Goal: Transaction & Acquisition: Book appointment/travel/reservation

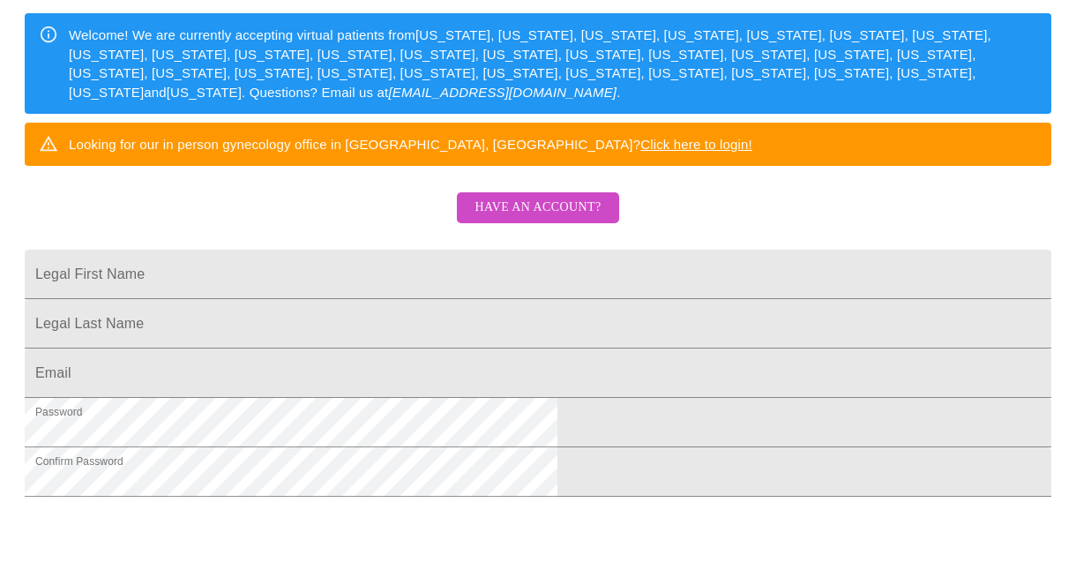
click at [540, 219] on span "Have an account?" at bounding box center [537, 208] width 126 height 22
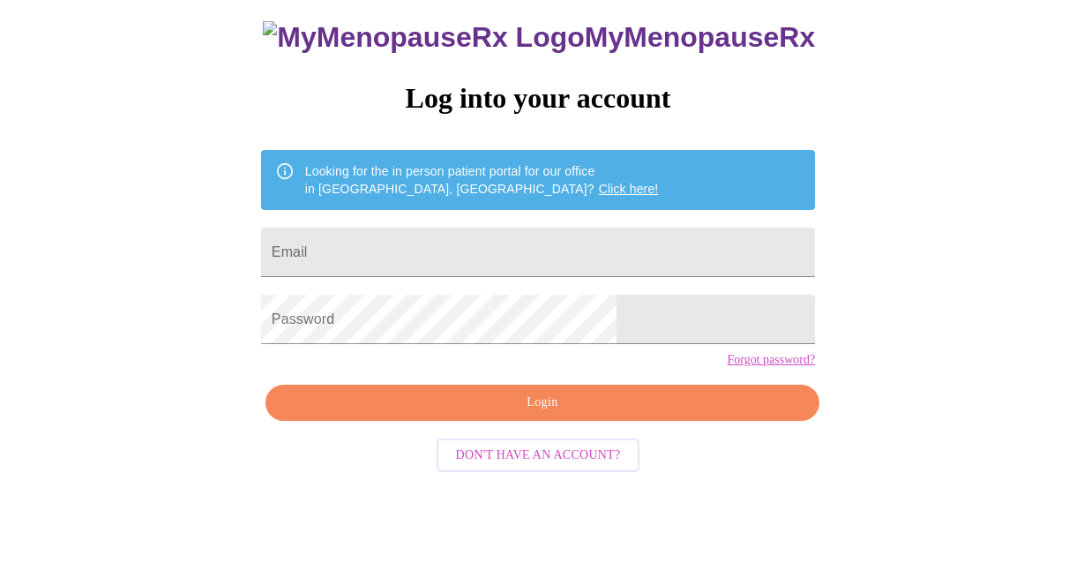
scroll to position [68, 0]
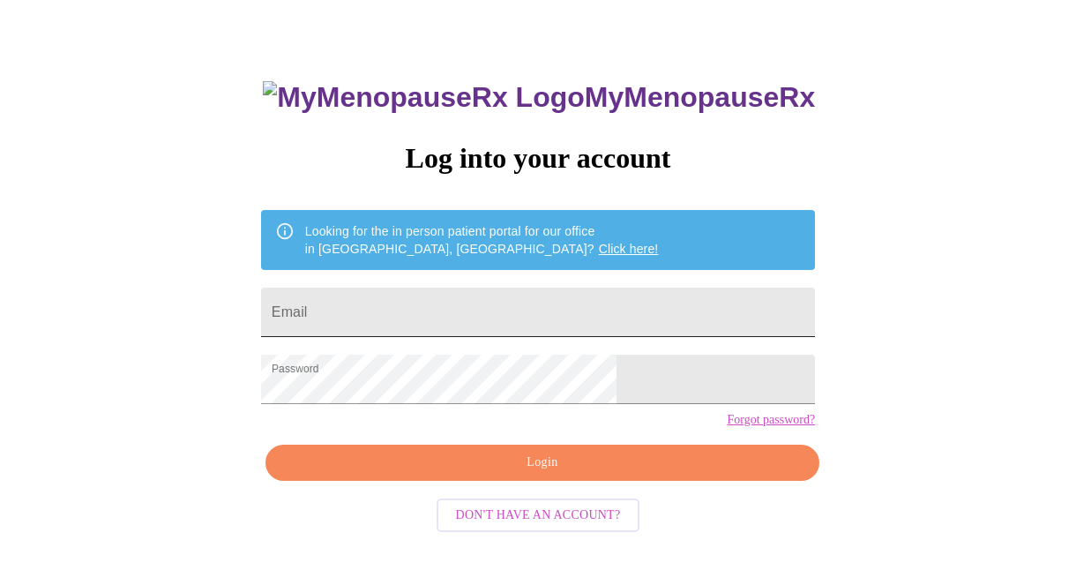
click at [498, 294] on input "Email" at bounding box center [538, 311] width 554 height 49
type input "[EMAIL_ADDRESS][DOMAIN_NAME]"
click at [503, 473] on span "Login" at bounding box center [542, 462] width 513 height 22
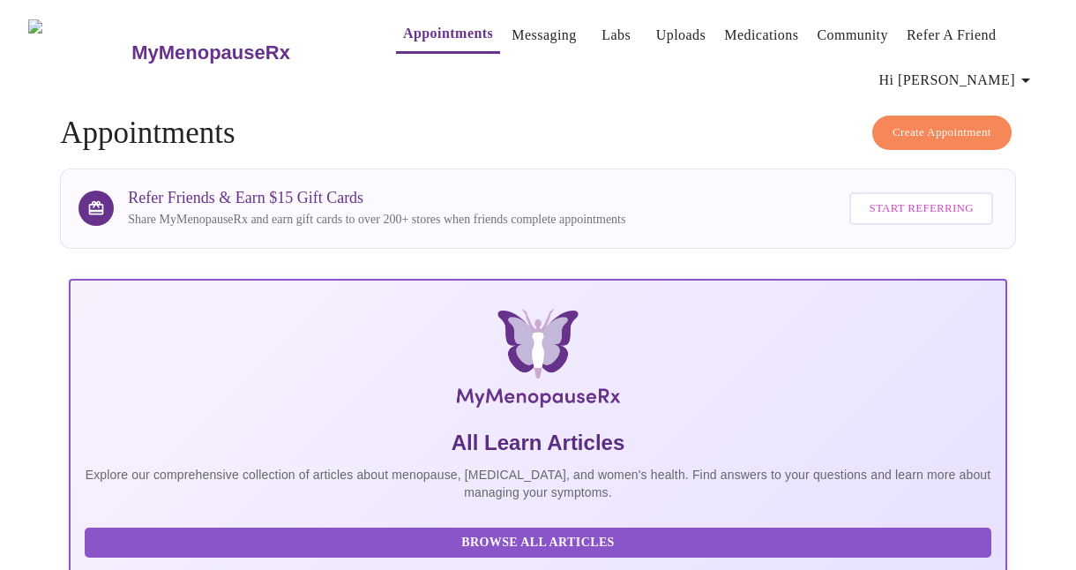
click at [936, 126] on span "Create Appointment" at bounding box center [941, 133] width 99 height 20
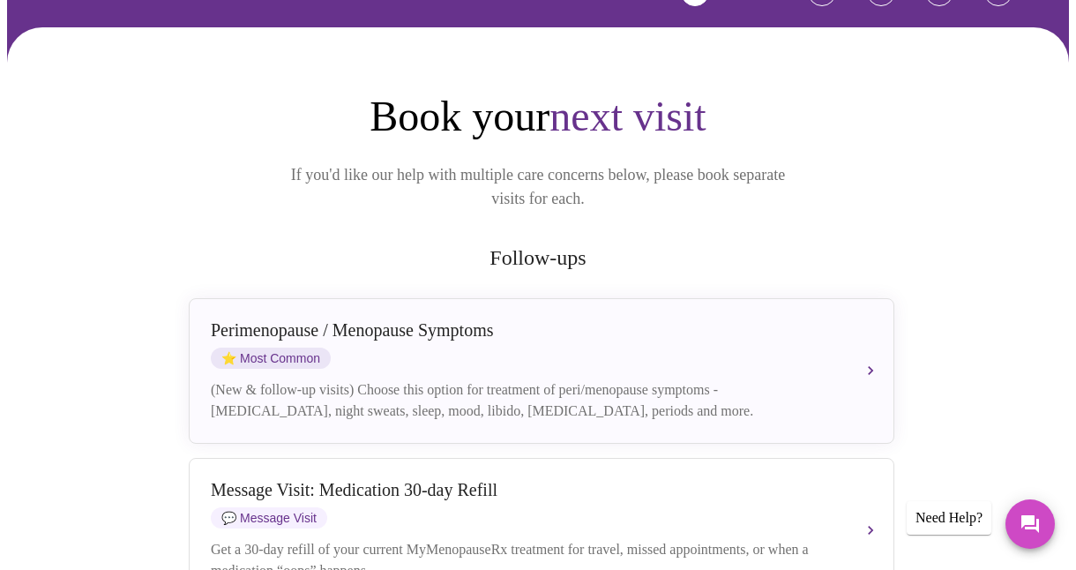
scroll to position [176, 0]
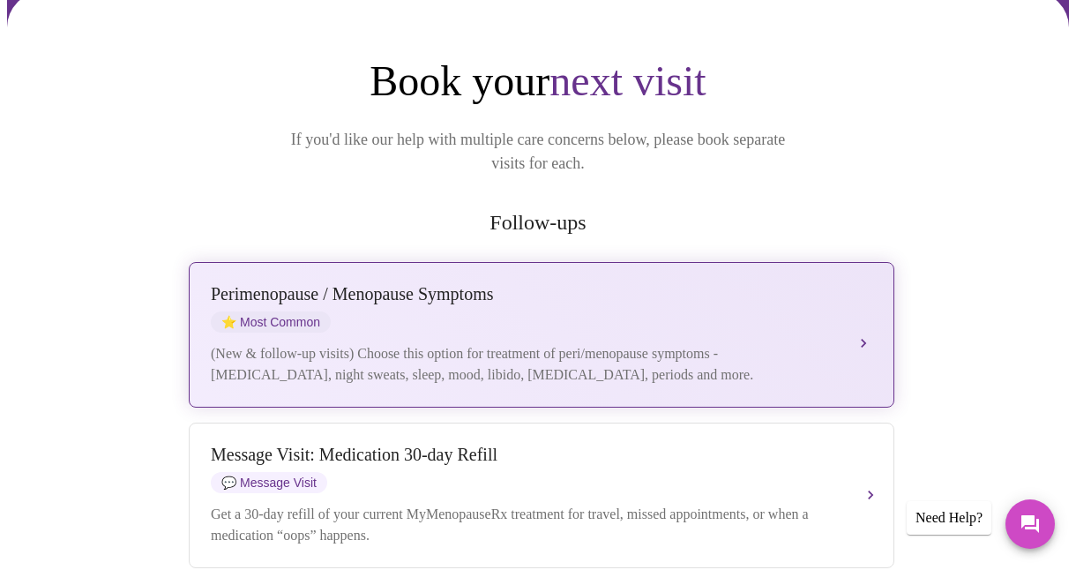
click at [637, 300] on div "[MEDICAL_DATA] / Menopause Symptoms ⭐ Most Common" at bounding box center [524, 308] width 626 height 48
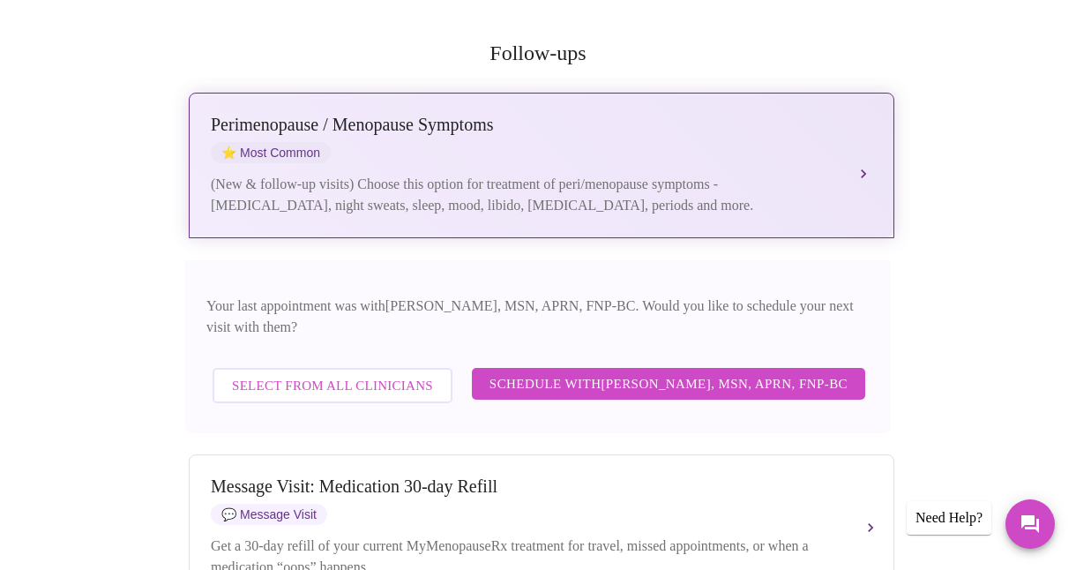
scroll to position [353, 0]
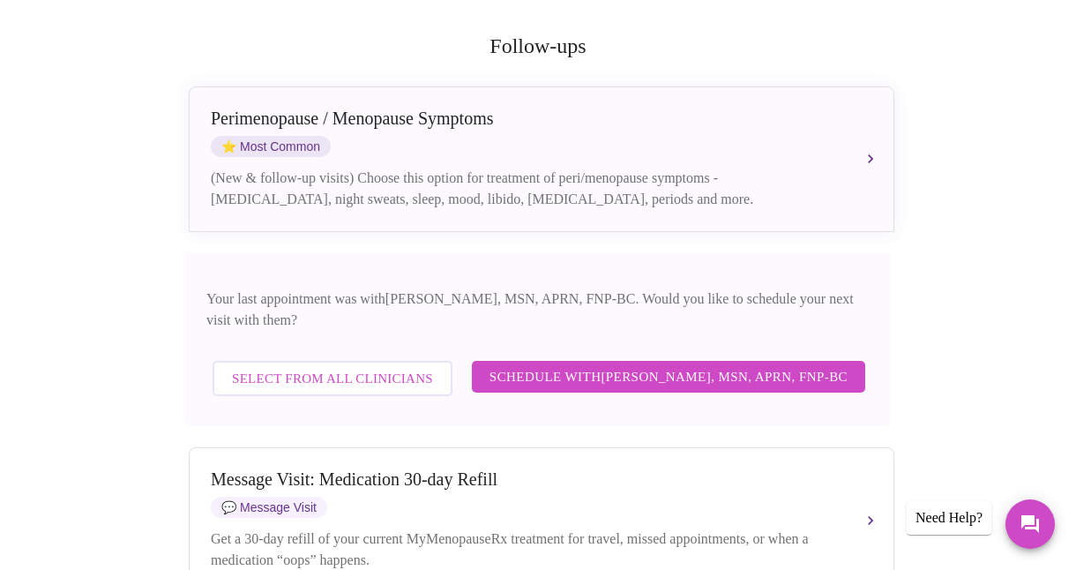
click at [641, 365] on span "Schedule with [PERSON_NAME], MSN, APRN, FNP-BC" at bounding box center [668, 376] width 358 height 23
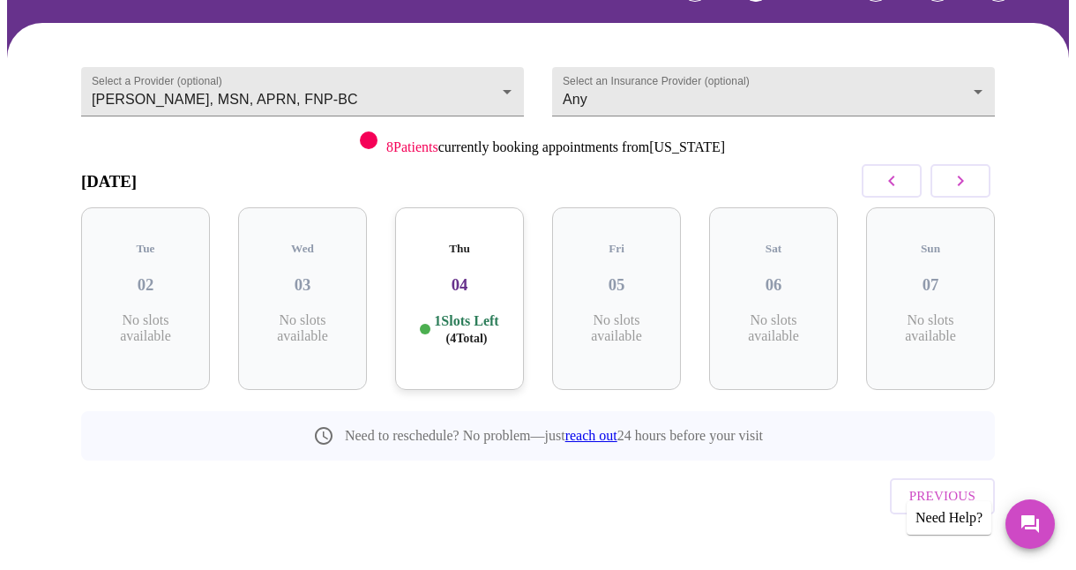
click at [958, 183] on icon "button" at bounding box center [960, 180] width 21 height 21
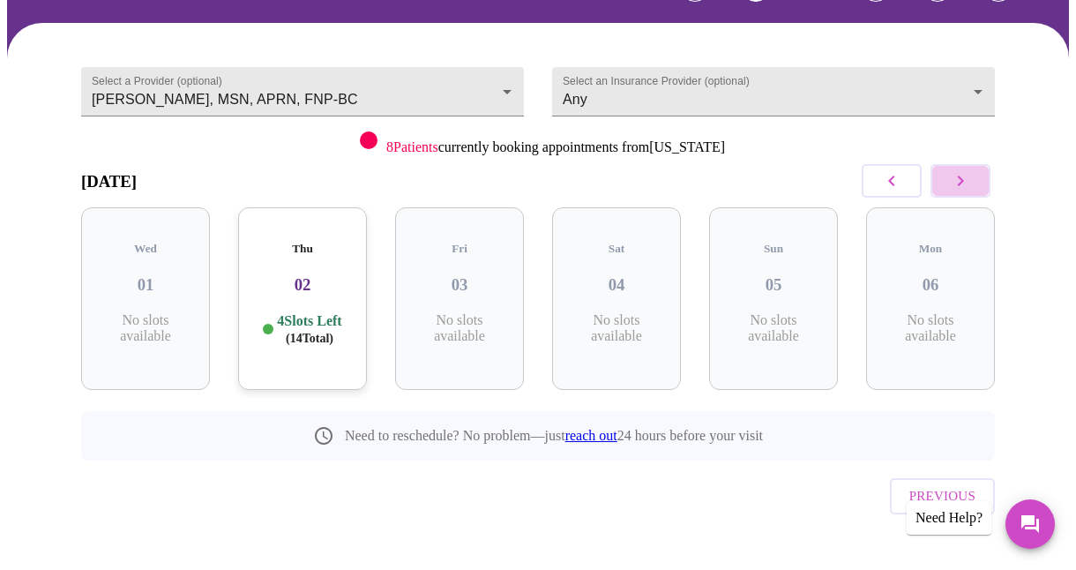
click at [958, 183] on icon "button" at bounding box center [960, 180] width 21 height 21
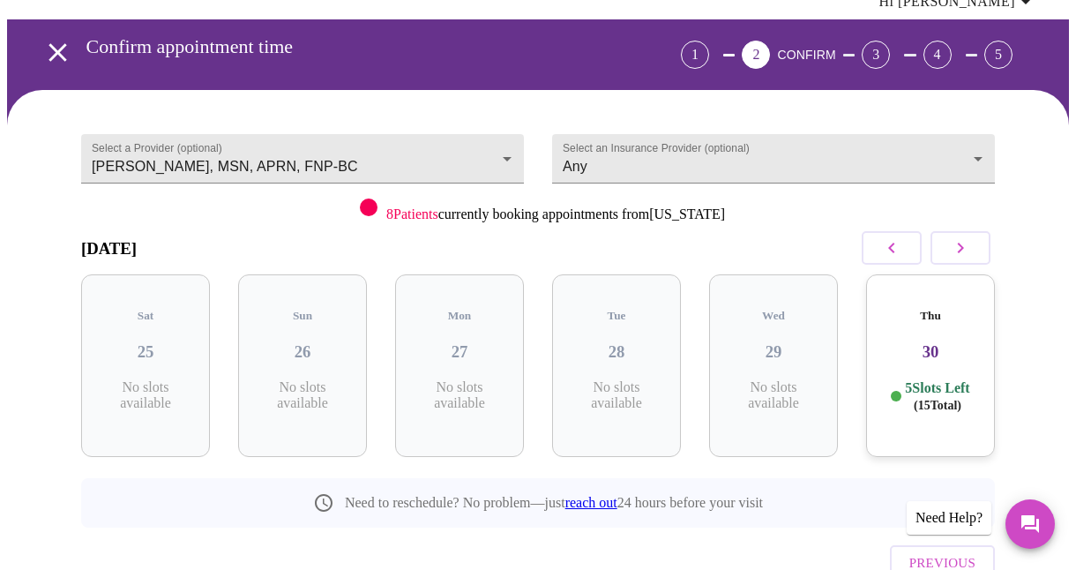
scroll to position [0, 0]
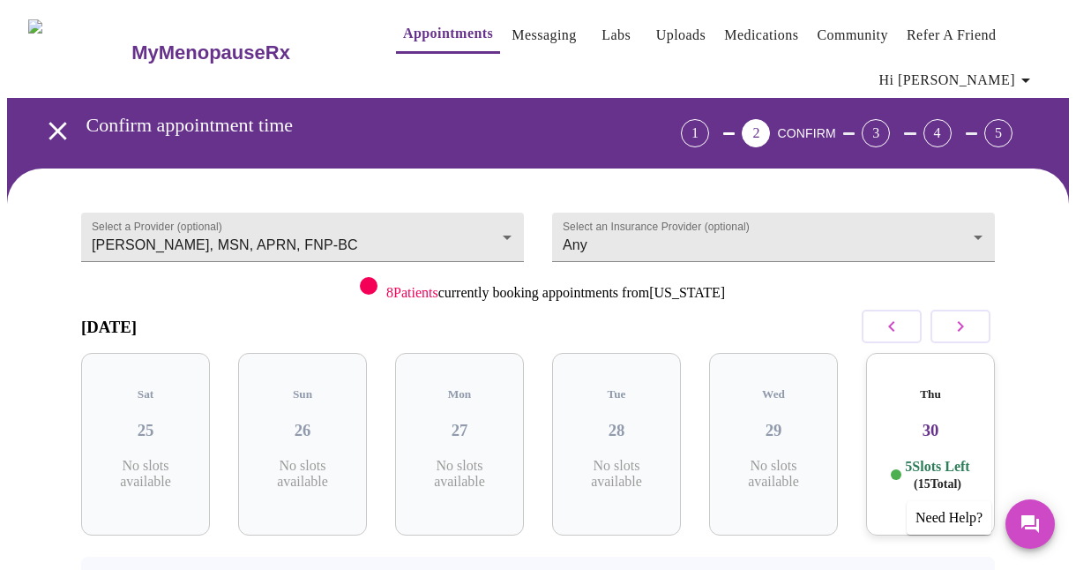
click at [525, 23] on link "Messaging" at bounding box center [543, 35] width 64 height 25
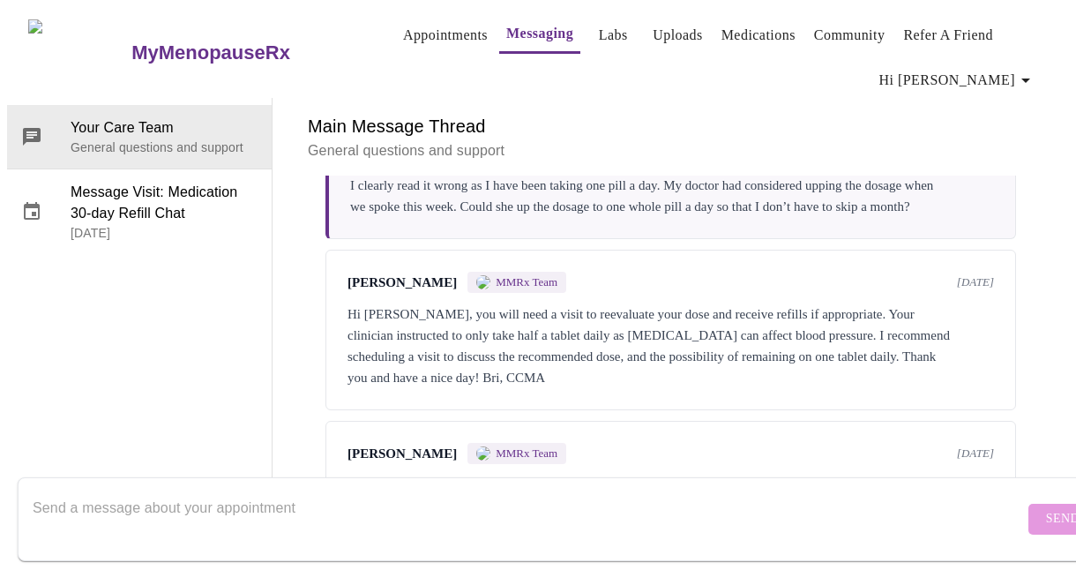
click at [403, 31] on link "Appointments" at bounding box center [445, 35] width 85 height 25
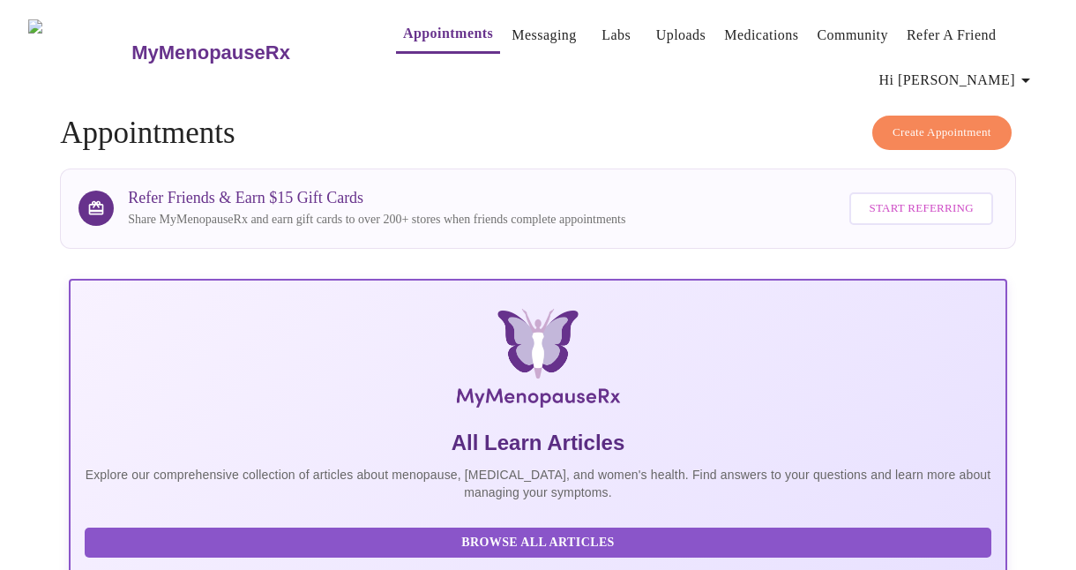
click at [972, 116] on button "Create Appointment" at bounding box center [941, 133] width 139 height 34
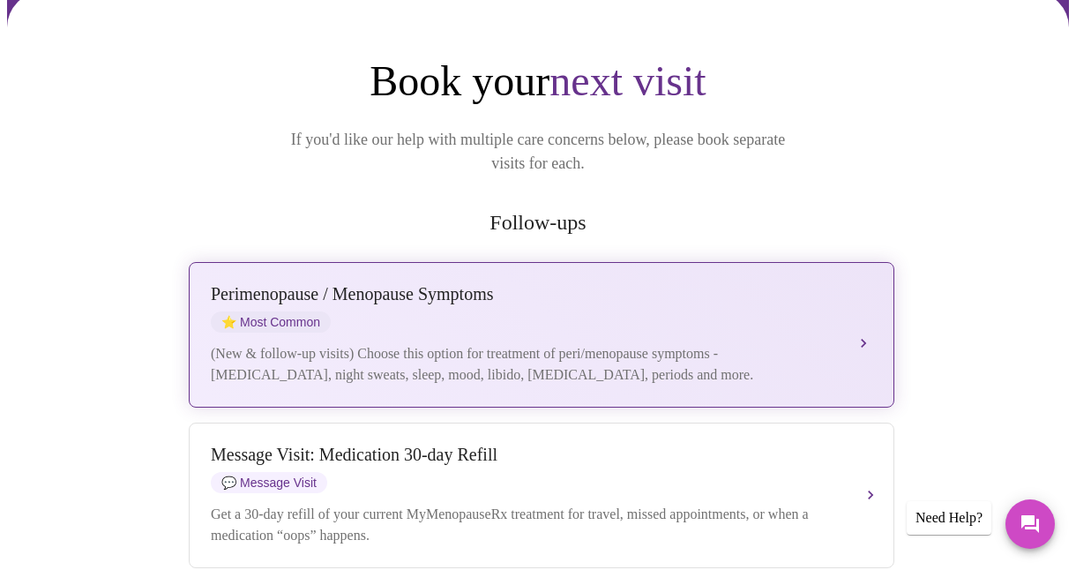
click at [653, 284] on div "Perimenopause / Menopause Symptoms" at bounding box center [524, 294] width 626 height 20
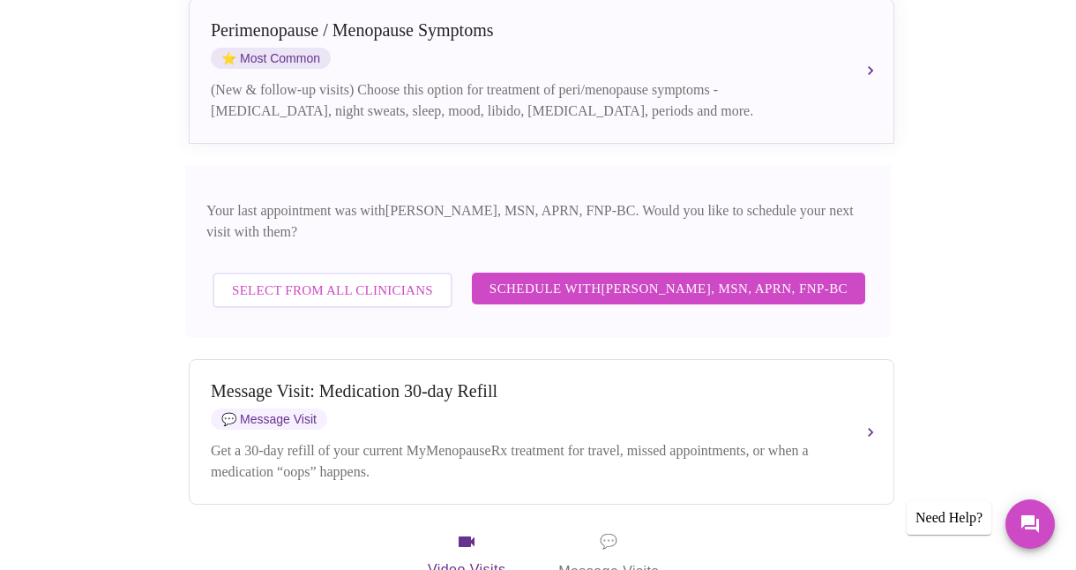
click at [694, 277] on span "Schedule with [PERSON_NAME], MSN, APRN, FNP-BC" at bounding box center [668, 288] width 358 height 23
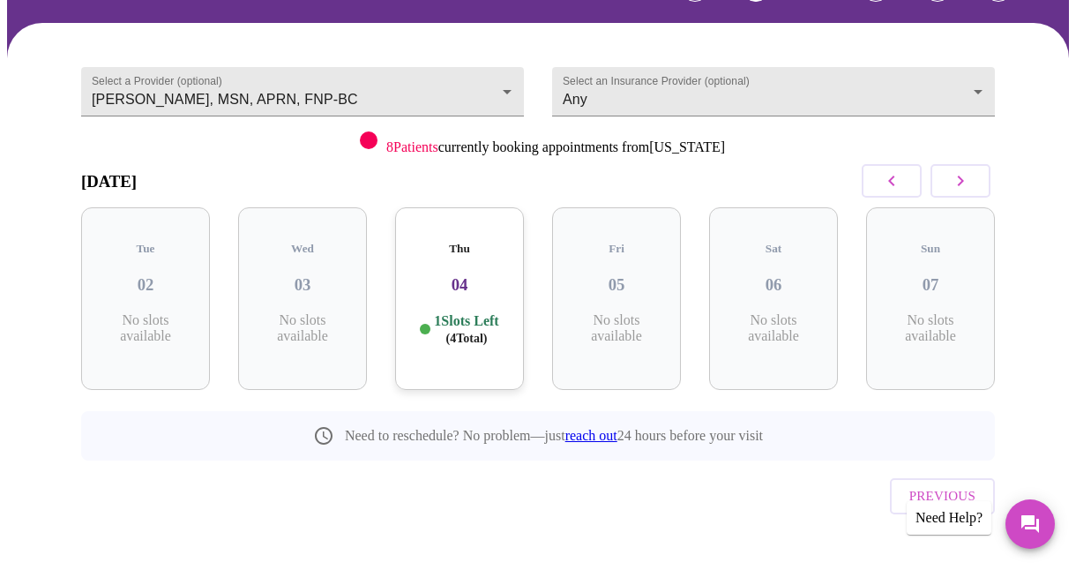
click at [963, 187] on icon "button" at bounding box center [960, 180] width 21 height 21
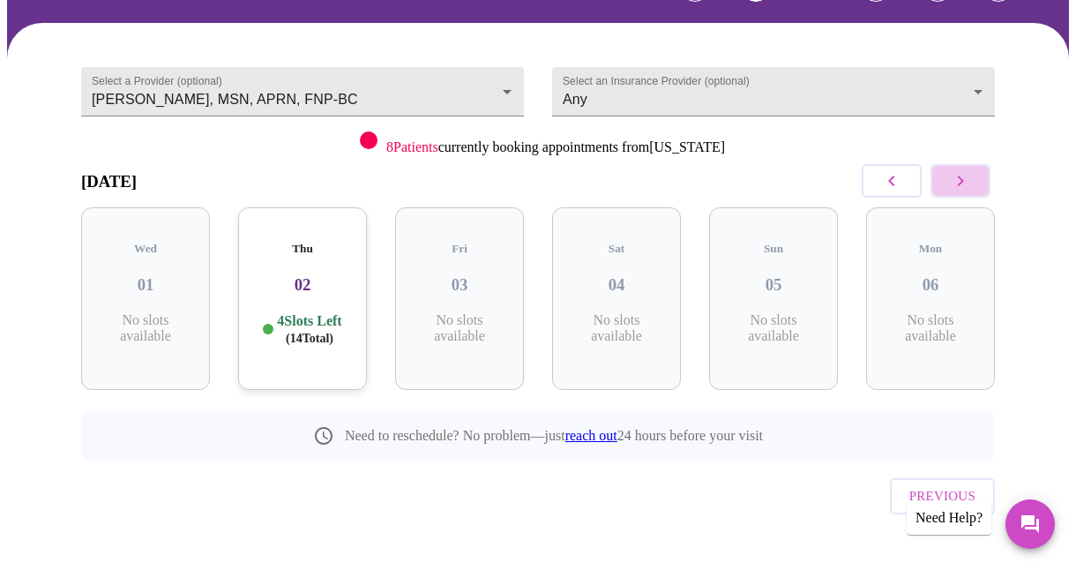
click at [963, 187] on icon "button" at bounding box center [960, 180] width 21 height 21
click at [473, 312] on p "5 Slots Left ( 17 Total)" at bounding box center [466, 329] width 64 height 34
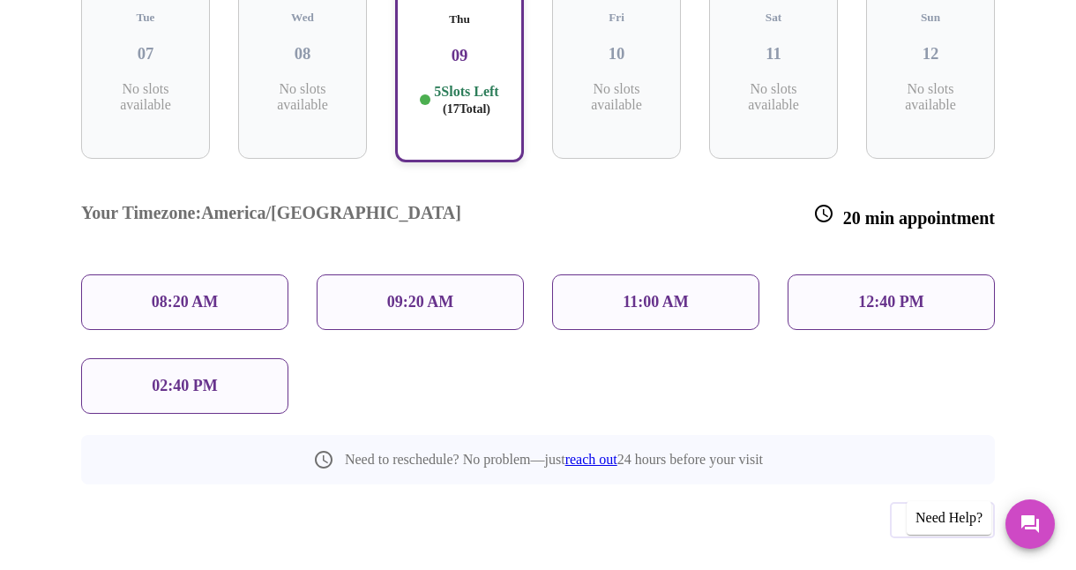
scroll to position [377, 0]
click at [673, 292] on p "11:00 AM" at bounding box center [655, 301] width 66 height 19
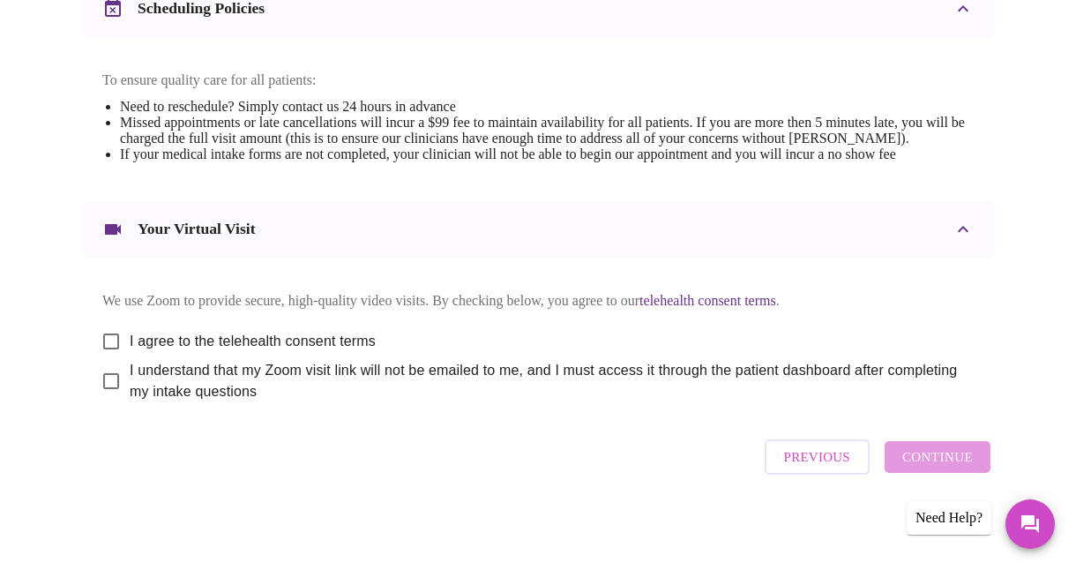
scroll to position [758, 0]
click at [103, 331] on input "I agree to the telehealth consent terms" at bounding box center [111, 341] width 37 height 37
checkbox input "true"
click at [100, 380] on input "I understand that my Zoom visit link will not be emailed to me, and I must acce…" at bounding box center [111, 380] width 37 height 37
checkbox input "true"
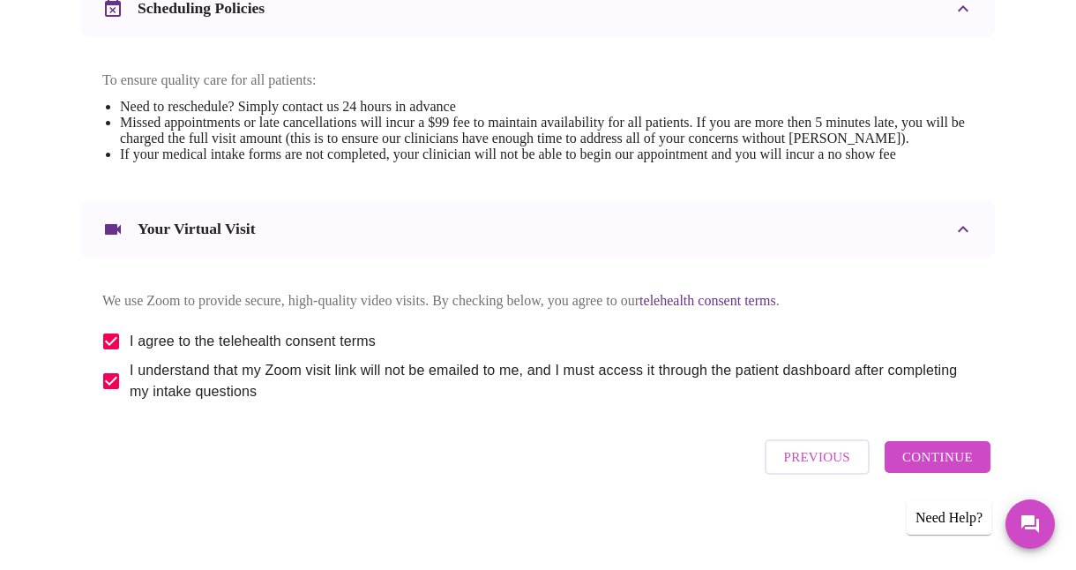
click at [942, 460] on span "Continue" at bounding box center [937, 456] width 71 height 23
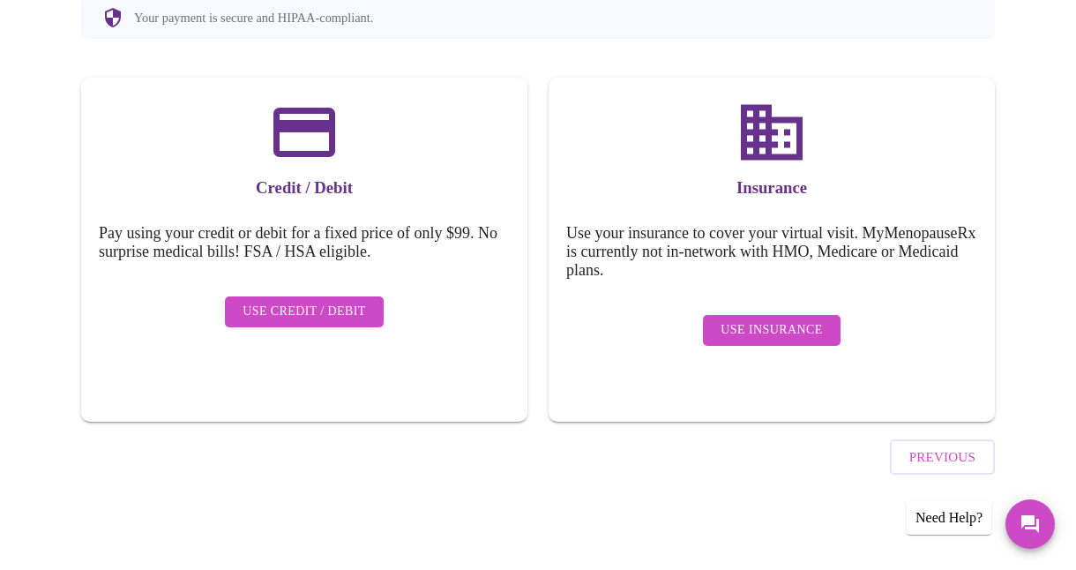
scroll to position [204, 0]
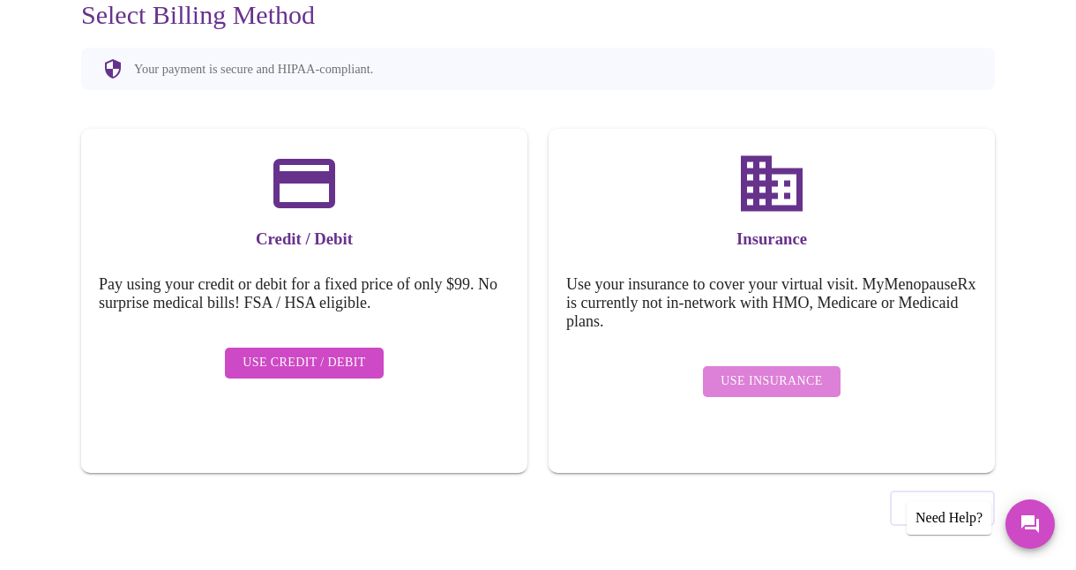
click at [816, 370] on span "Use Insurance" at bounding box center [770, 381] width 101 height 22
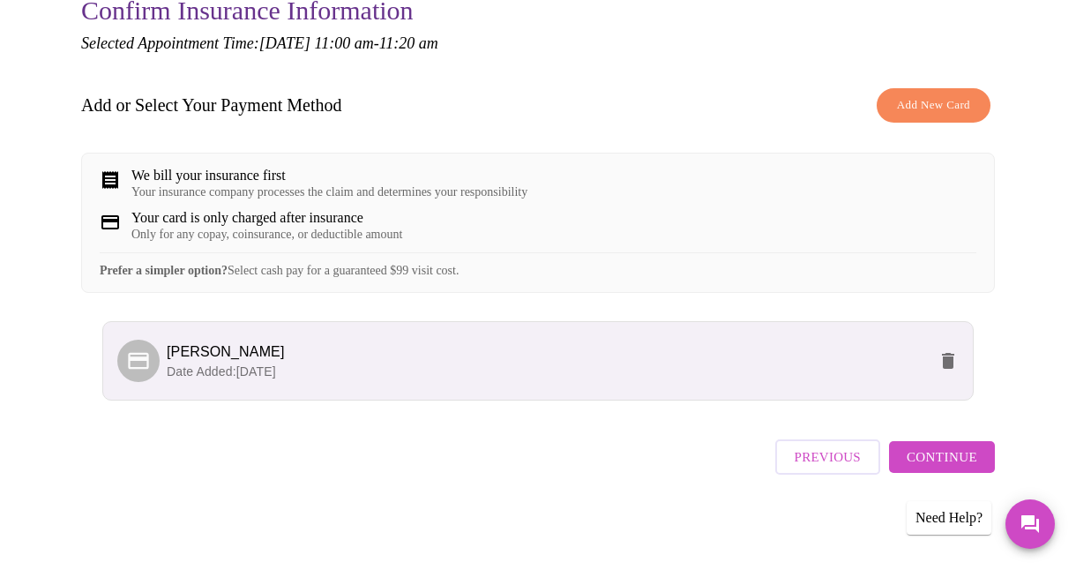
scroll to position [219, 0]
click at [947, 468] on span "Continue" at bounding box center [941, 456] width 71 height 23
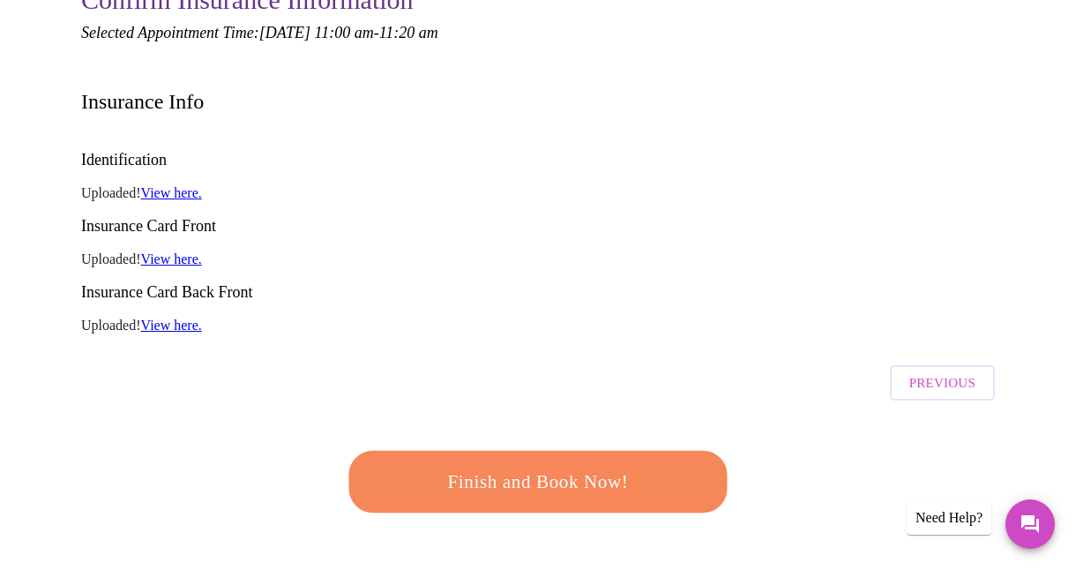
click at [577, 466] on span "Finish and Book Now!" at bounding box center [538, 482] width 326 height 33
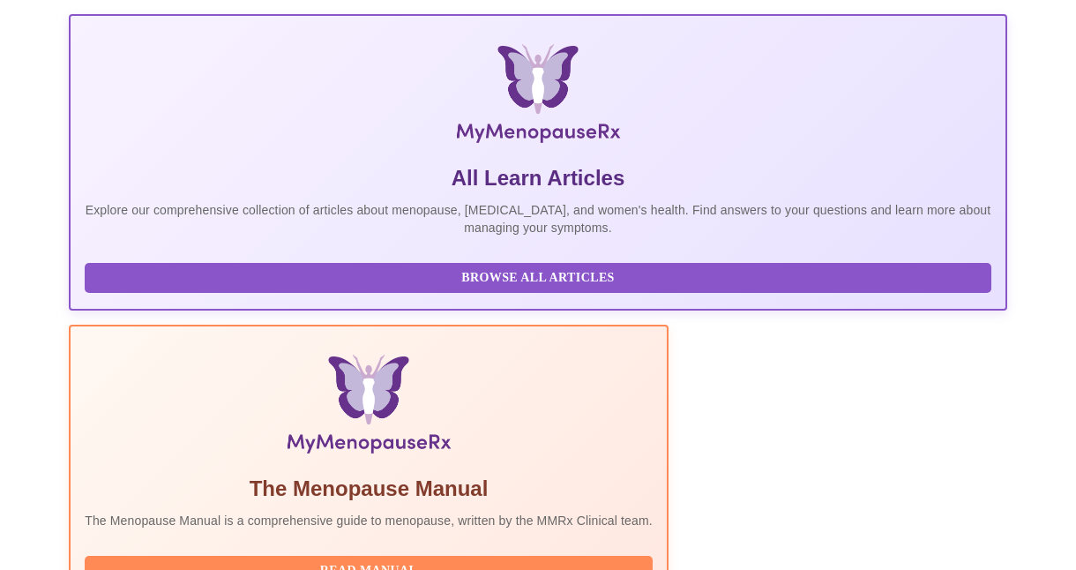
scroll to position [529, 0]
